Goal: Information Seeking & Learning: Learn about a topic

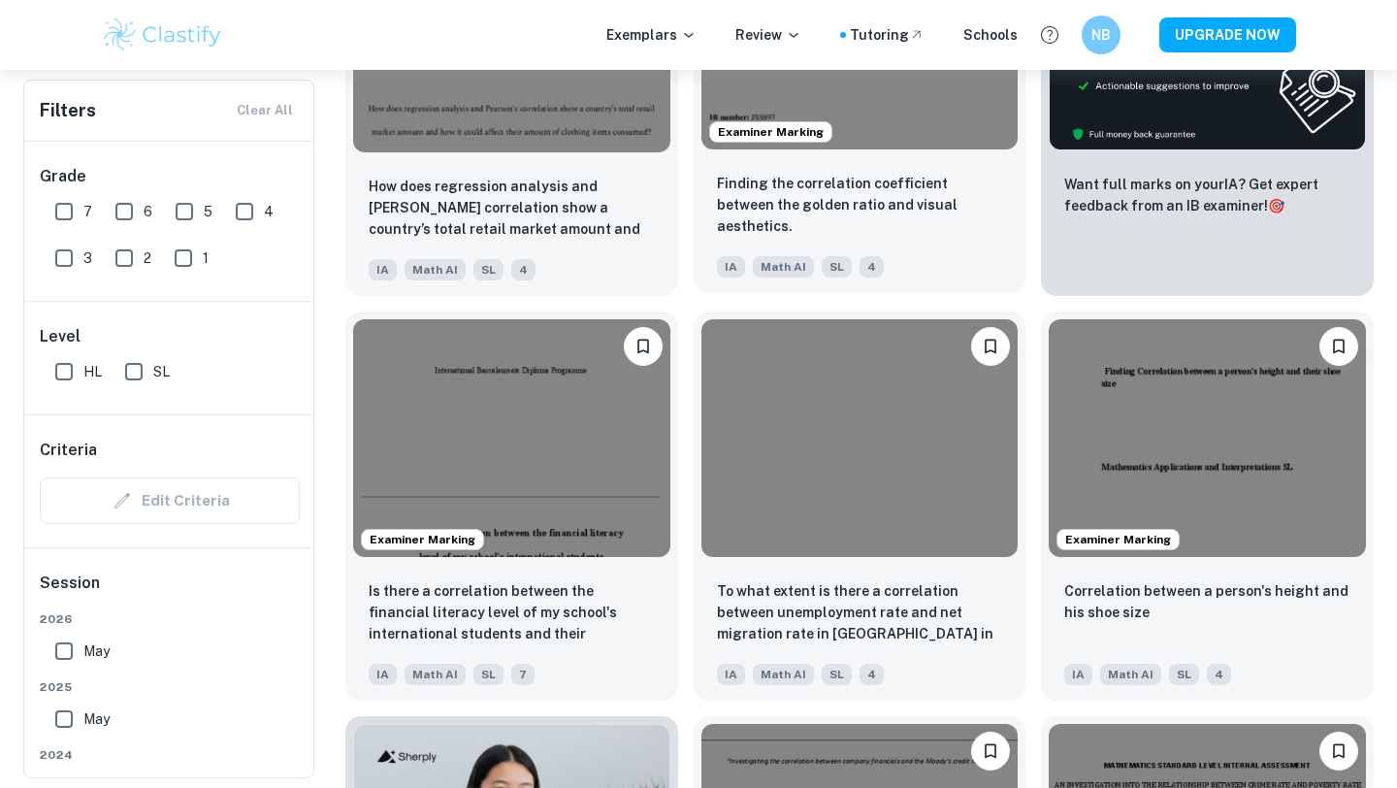
scroll to position [787, 0]
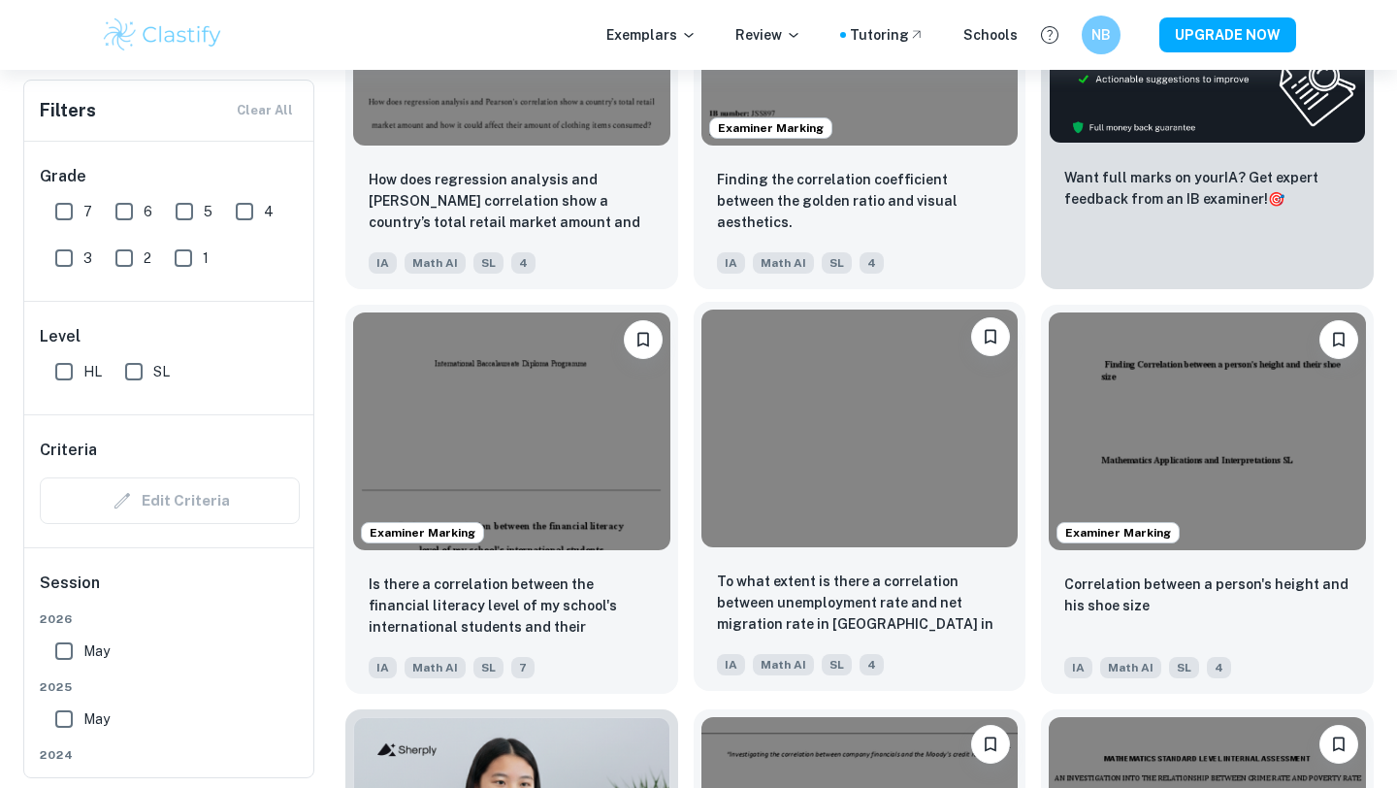
click at [900, 537] on img at bounding box center [859, 428] width 317 height 238
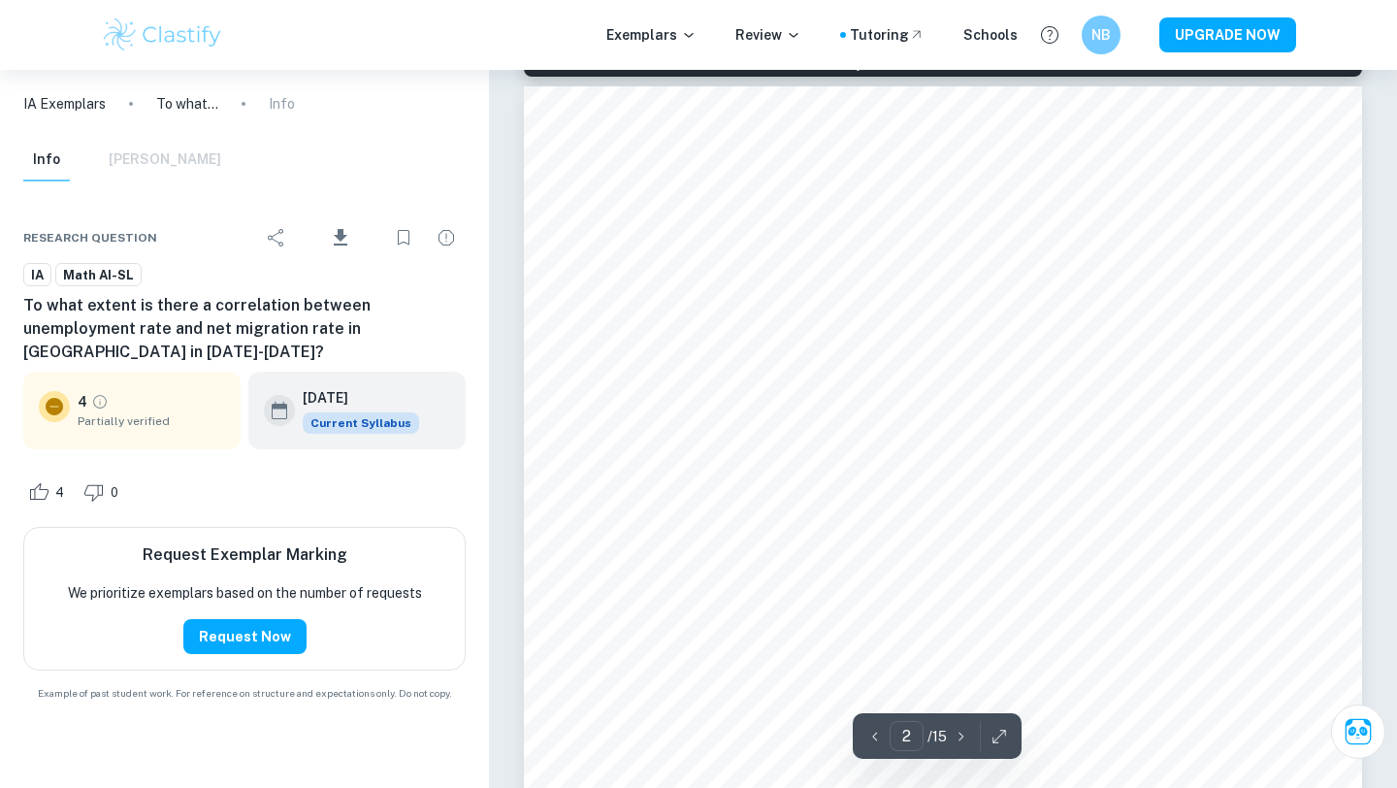
scroll to position [1311, 0]
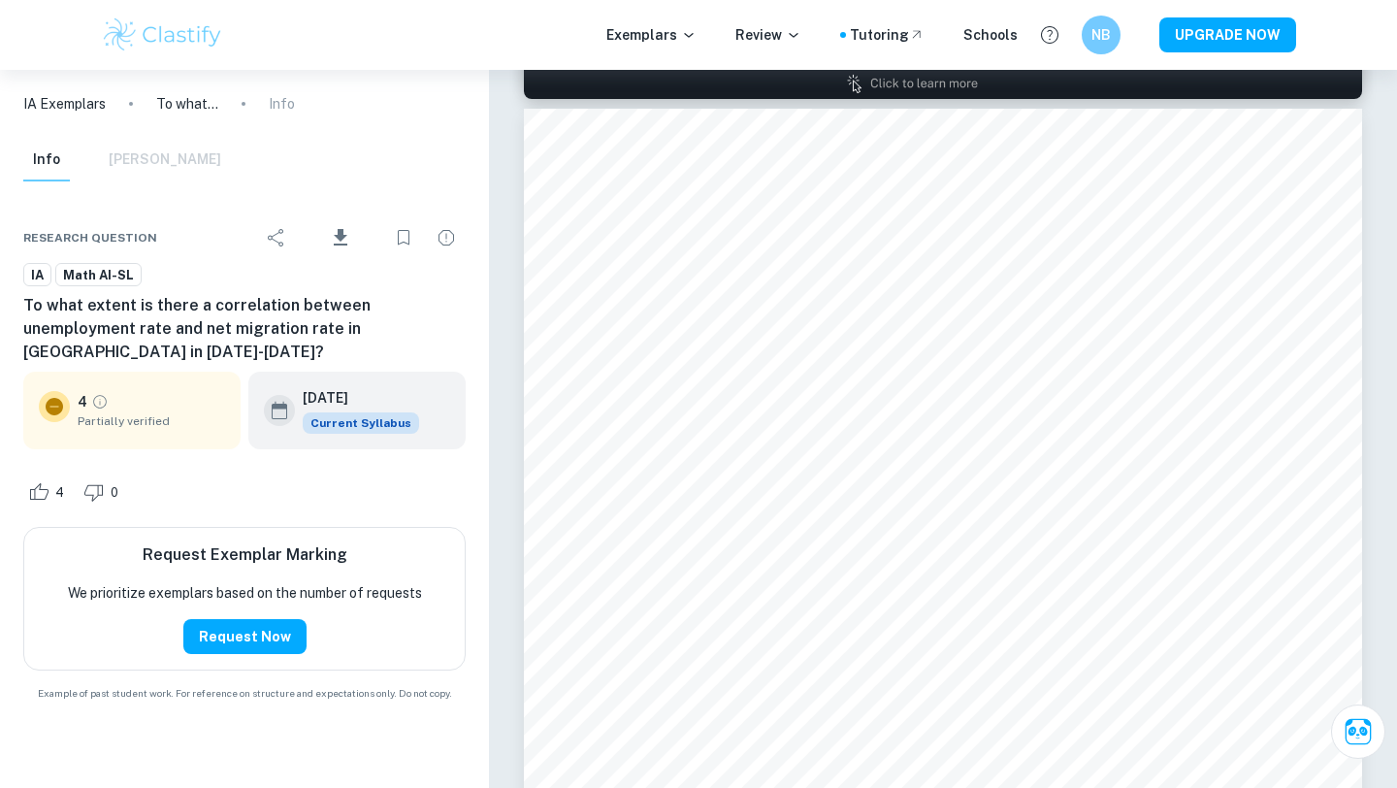
scroll to position [787, 0]
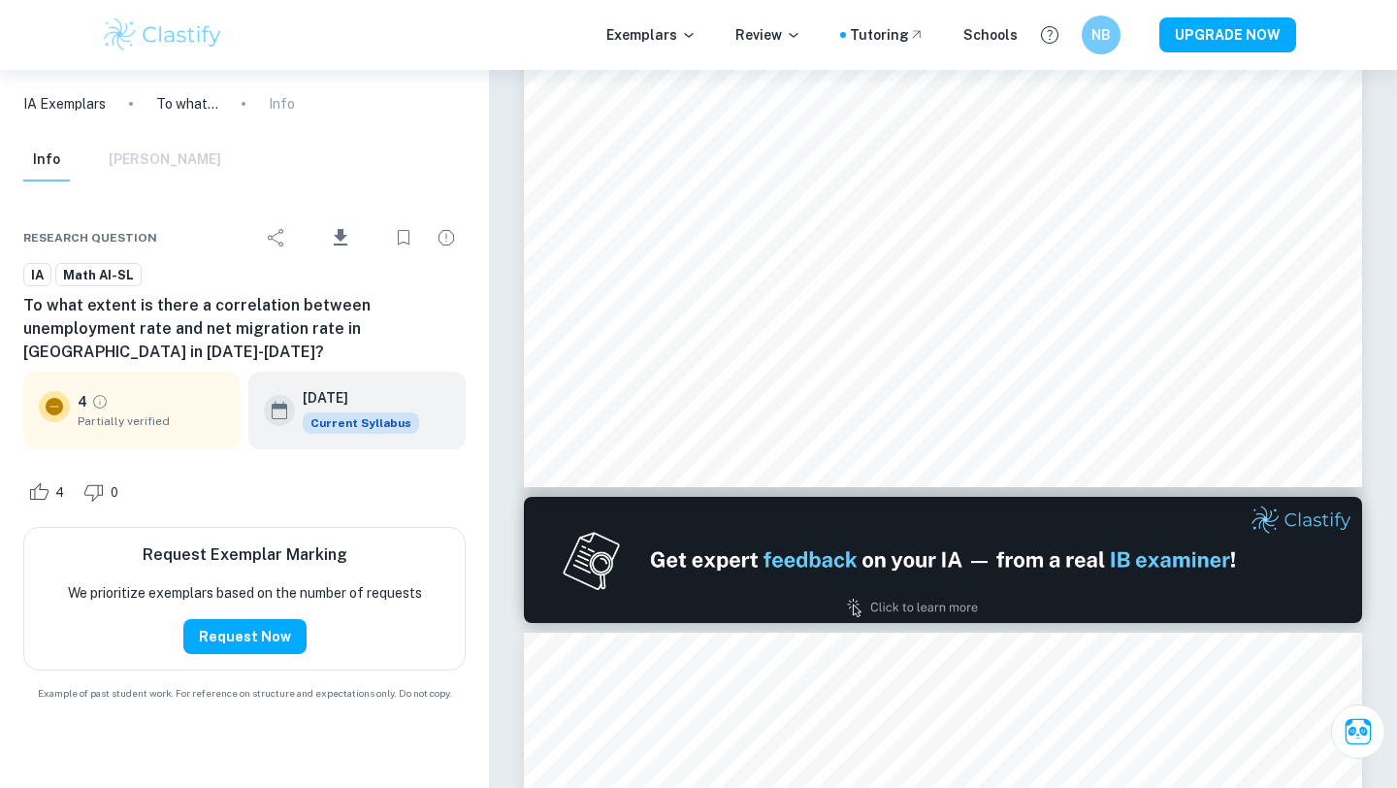
type input "1"
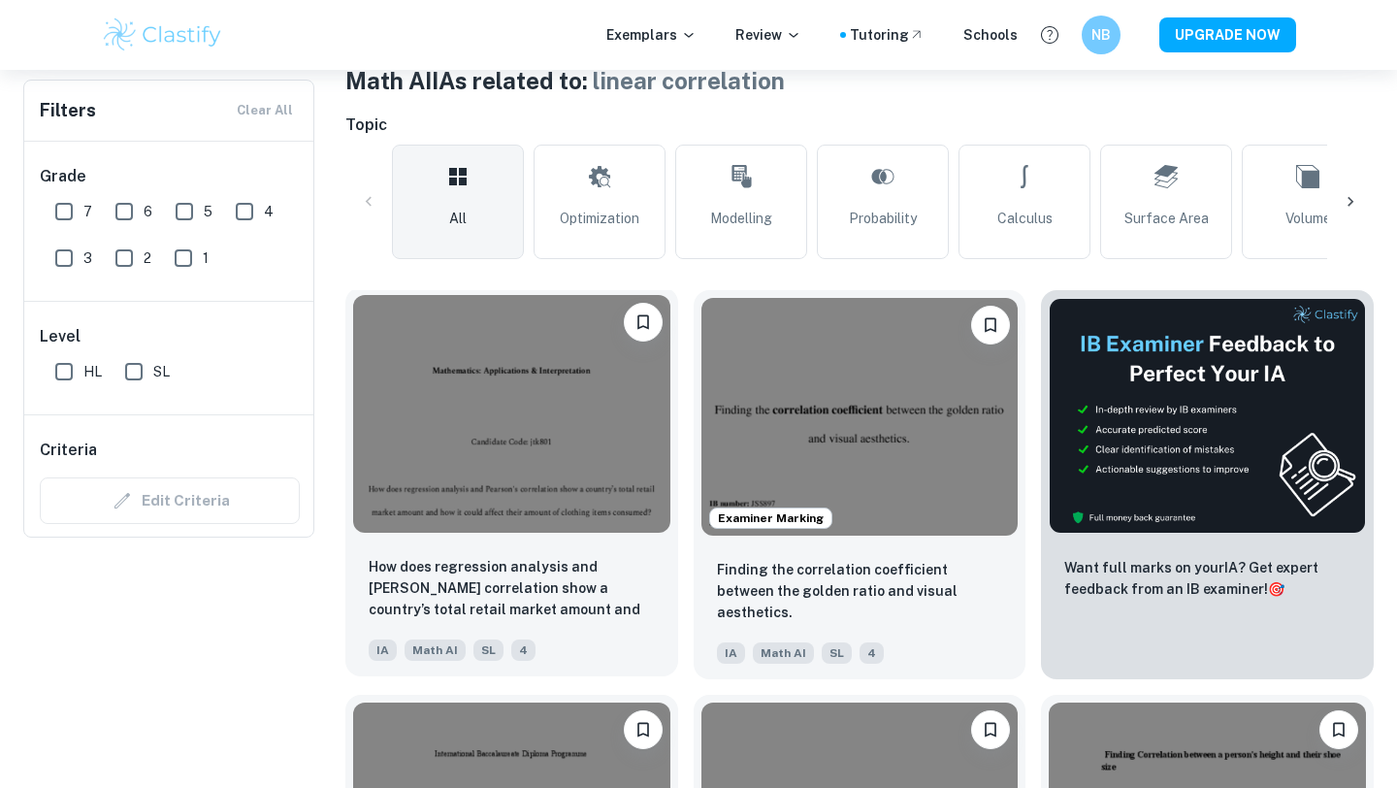
scroll to position [0, 0]
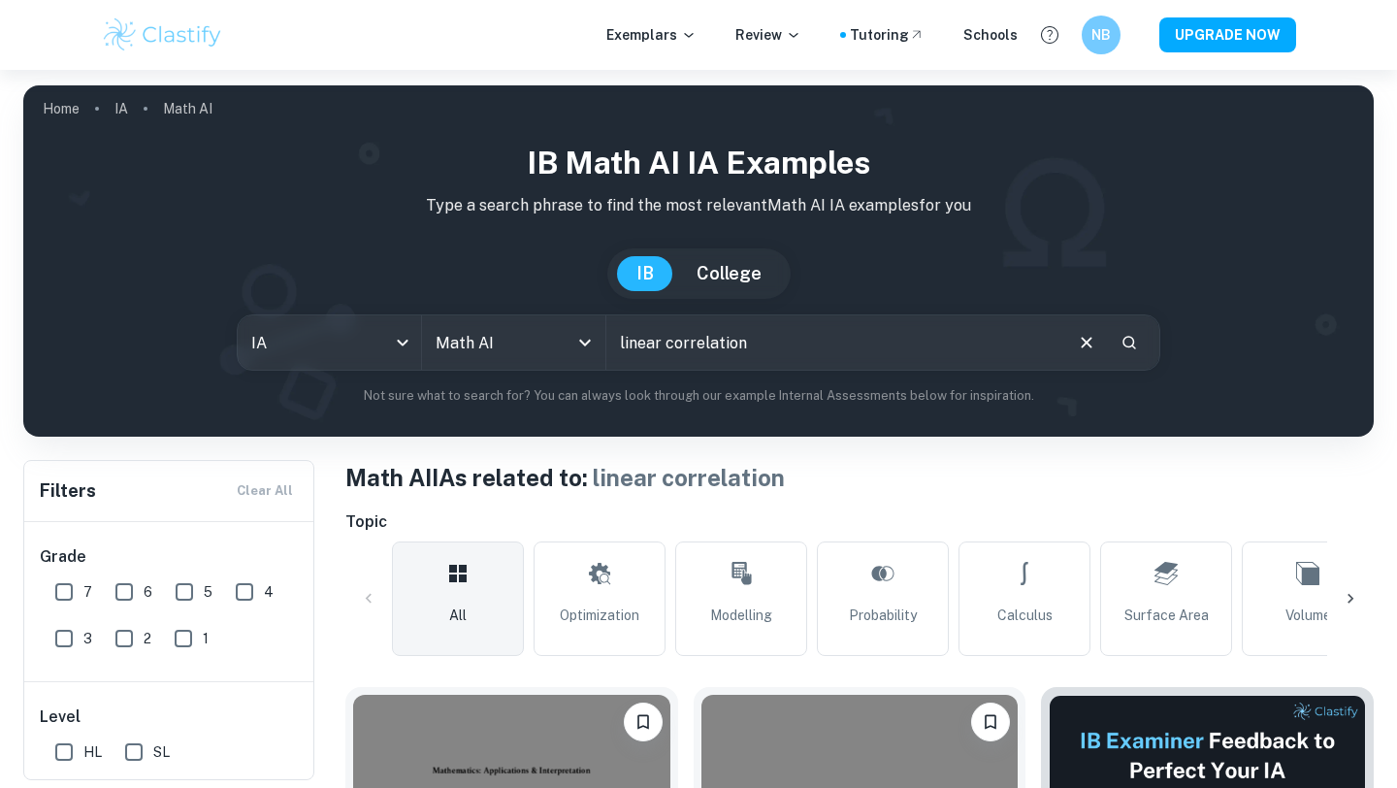
click at [697, 352] on input "linear correlation" at bounding box center [833, 342] width 454 height 54
type input "to what extent is there a correlation"
click at [696, 353] on input "to what extent is there a correlation" at bounding box center [833, 342] width 454 height 54
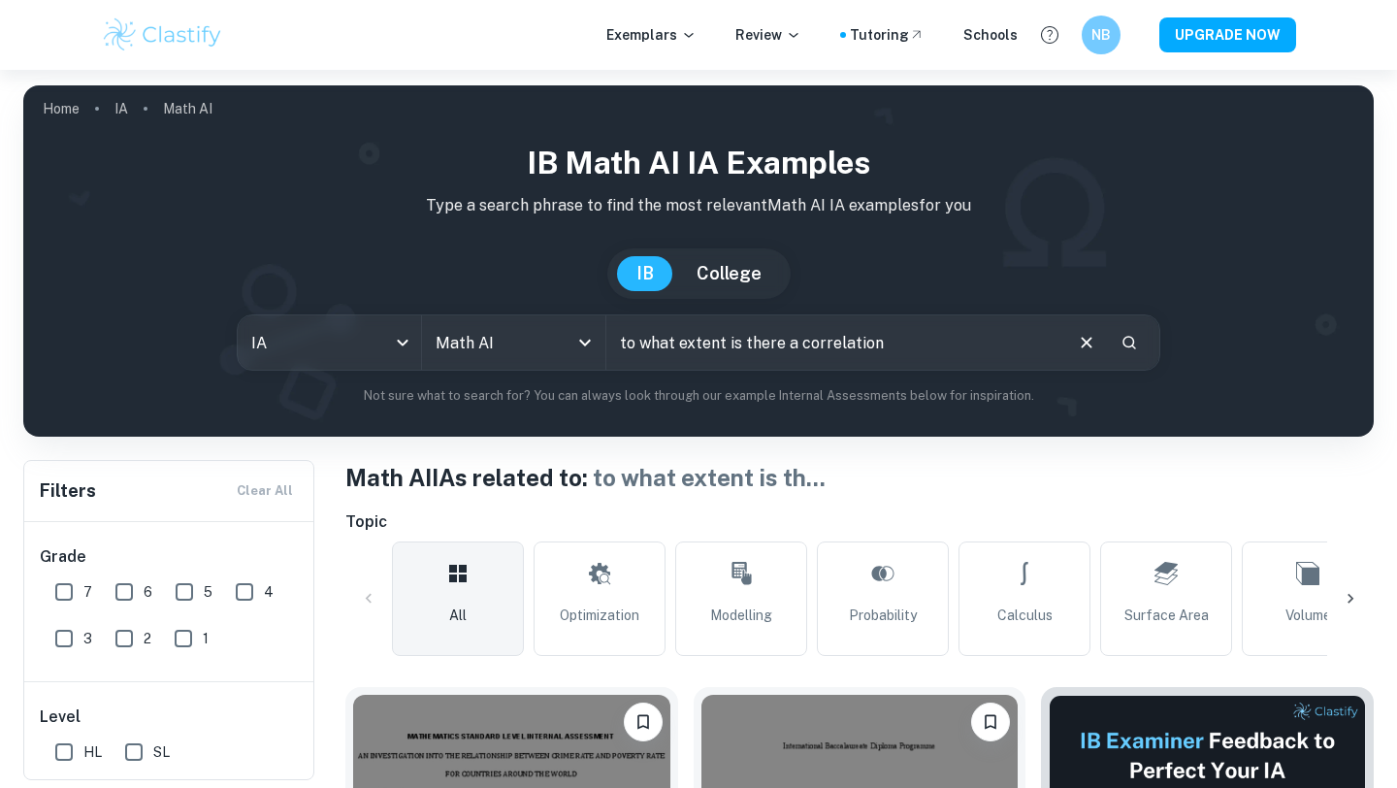
click at [696, 353] on input "to what extent is there a correlation" at bounding box center [833, 342] width 454 height 54
type input "d"
type input "social media"
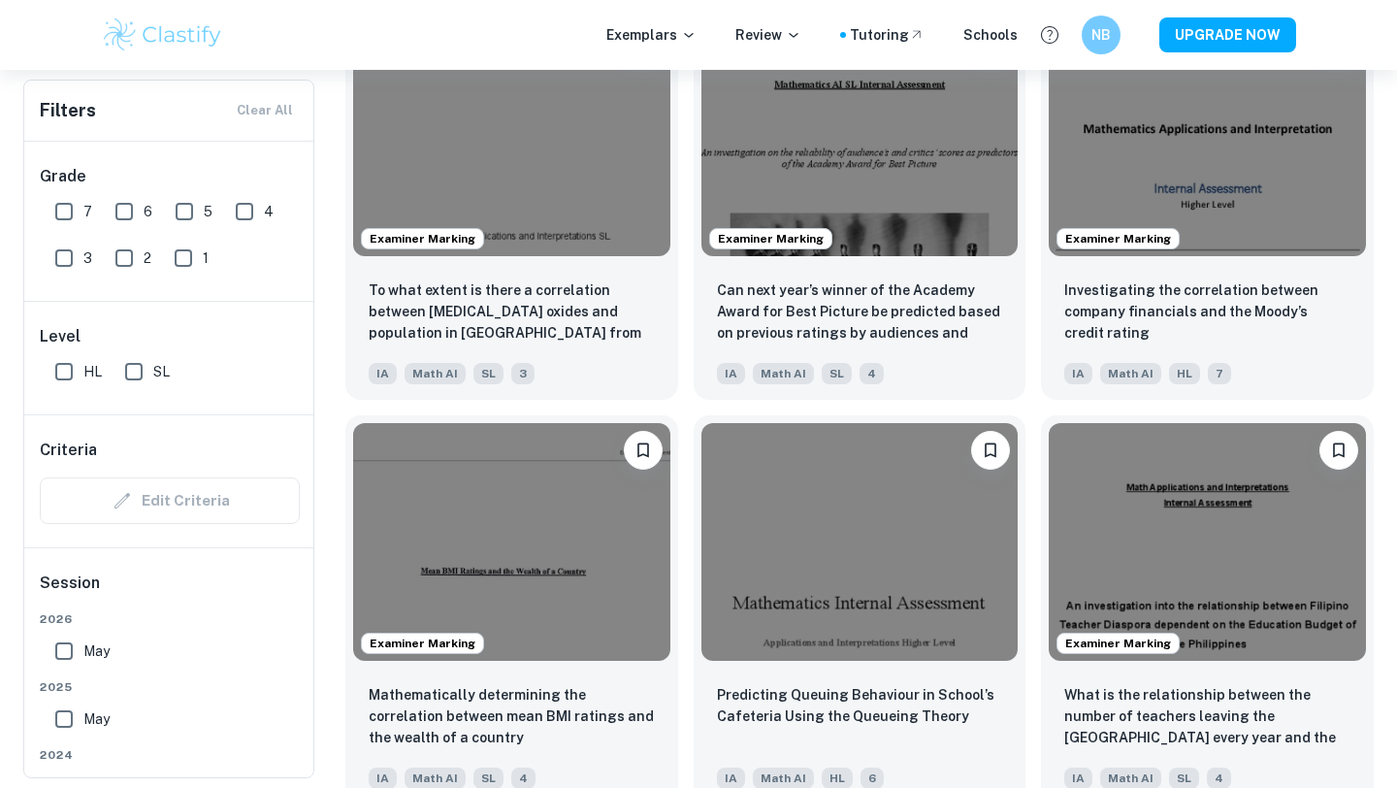
scroll to position [5950, 0]
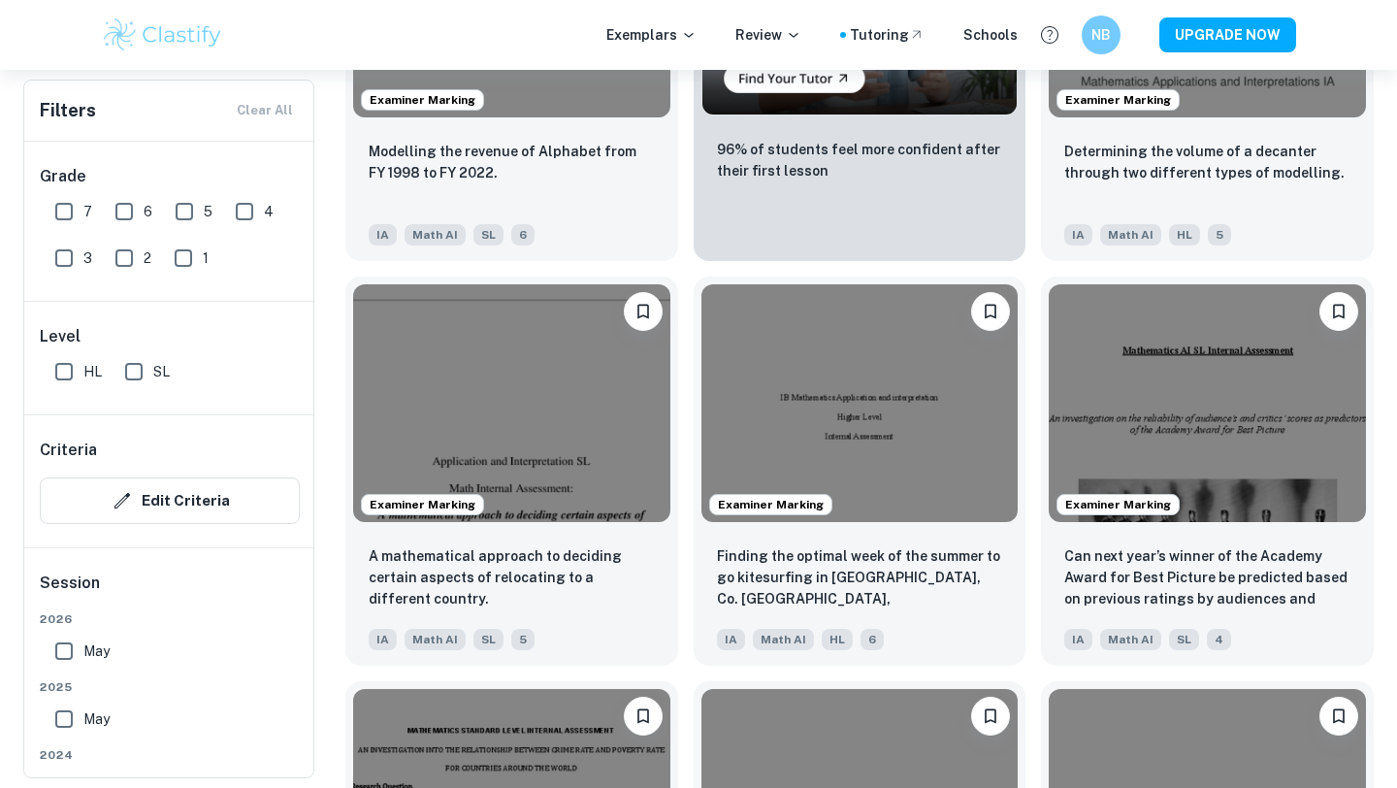
scroll to position [3607, 0]
